Goal: Obtain resource: Download file/media

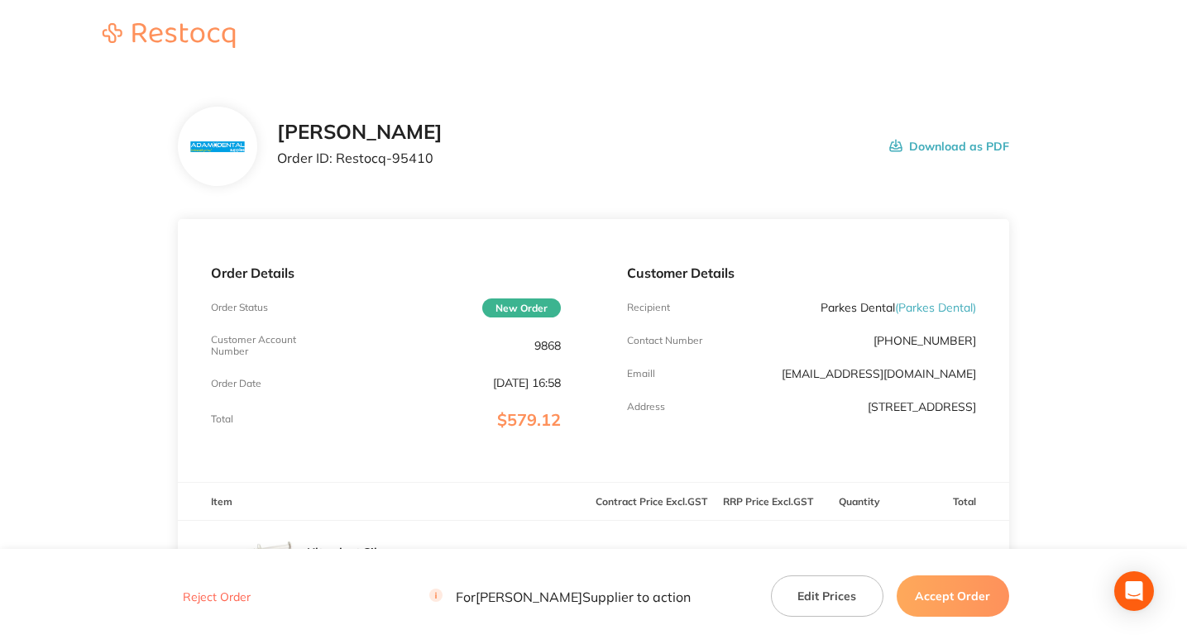
click at [410, 163] on p "Order ID: Restocq- 95410" at bounding box center [359, 158] width 165 height 15
copy p "95410"
click at [606, 149] on div "[PERSON_NAME] Order ID: Restocq- 95410 Download as PDF" at bounding box center [643, 146] width 732 height 51
click at [414, 160] on p "Order ID: Restocq- 95410" at bounding box center [359, 158] width 165 height 15
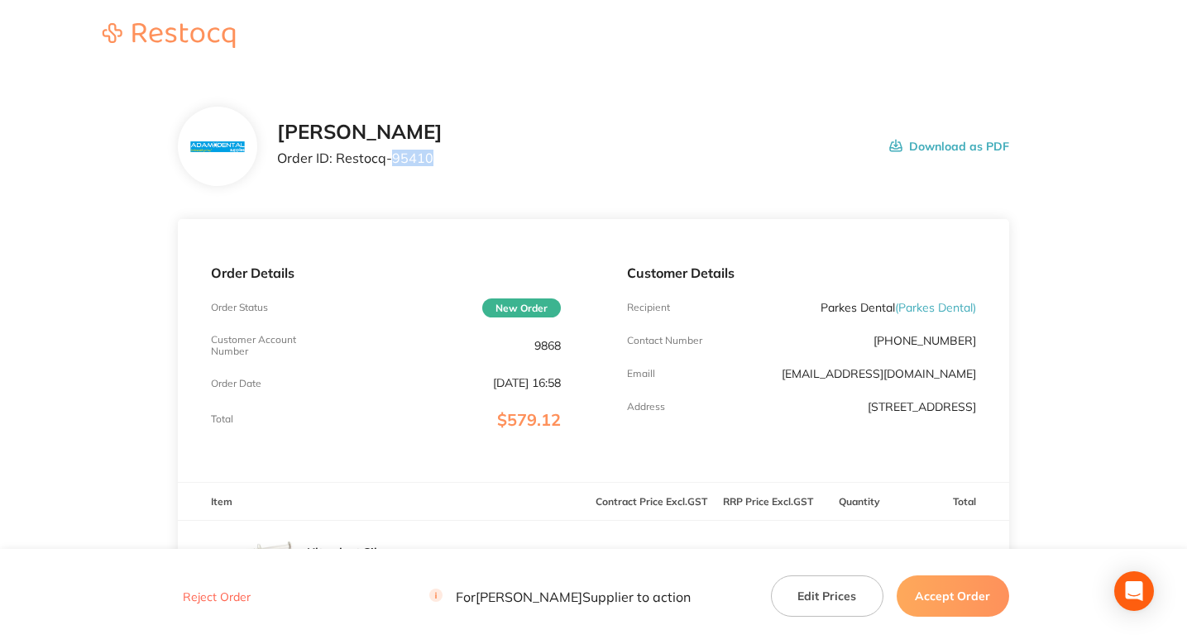
click at [414, 160] on p "Order ID: Restocq- 95410" at bounding box center [359, 158] width 165 height 15
copy p "95410"
click at [500, 175] on div "[PERSON_NAME] Order ID: Restocq- 95410 Download as PDF" at bounding box center [593, 146] width 831 height 79
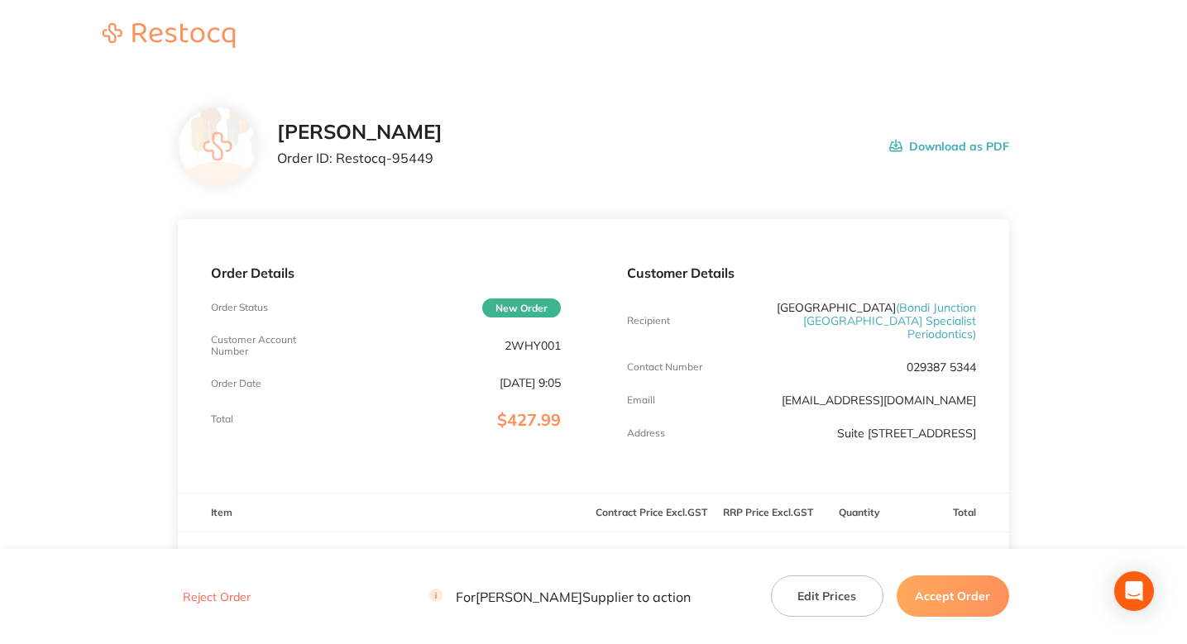
click at [414, 151] on p "Order ID: Restocq- 95449" at bounding box center [359, 158] width 165 height 15
copy p "95449"
click at [566, 166] on div "Henry Schein Halas Order ID: Restocq- 95449 Download as PDF" at bounding box center [643, 146] width 732 height 51
